Goal: Information Seeking & Learning: Learn about a topic

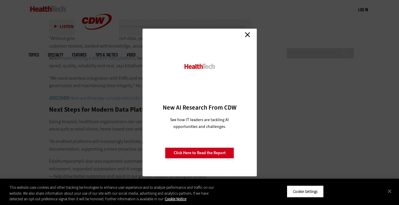
scroll to position [1168, 0]
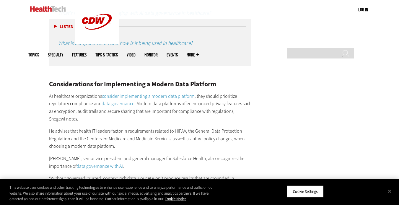
scroll to position [1026, 0]
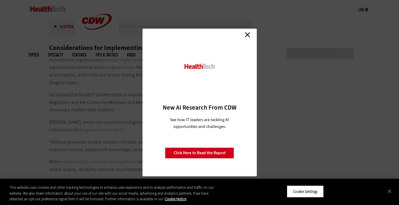
click at [245, 33] on link "Close" at bounding box center [247, 34] width 9 height 9
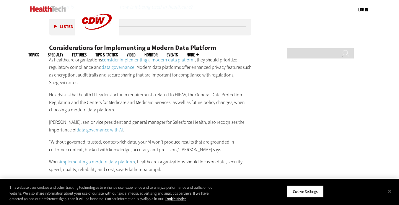
click at [94, 91] on p "He advises that health IT leaders factor in requirements related to HIPAA, the …" at bounding box center [150, 102] width 203 height 23
click at [86, 93] on div "Considerations for Implementing a Modern Data Platform As healthcare organizati…" at bounding box center [150, 186] width 203 height 306
click at [89, 91] on p "He advises that health IT leaders factor in requirements related to HIPAA, the …" at bounding box center [150, 102] width 203 height 23
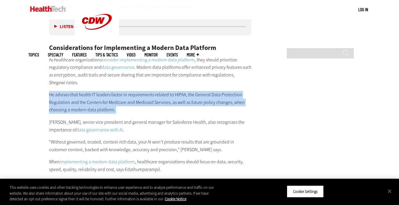
click at [89, 91] on p "He advises that health IT leaders factor in requirements related to HIPAA, the …" at bounding box center [150, 102] width 203 height 23
click at [134, 91] on p "He advises that health IT leaders factor in requirements related to HIPAA, the …" at bounding box center [150, 102] width 203 height 23
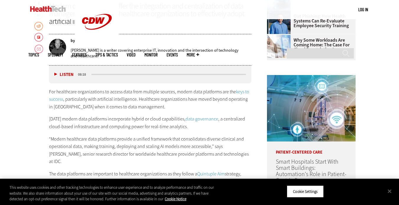
scroll to position [0, 0]
